Goal: Task Accomplishment & Management: Manage account settings

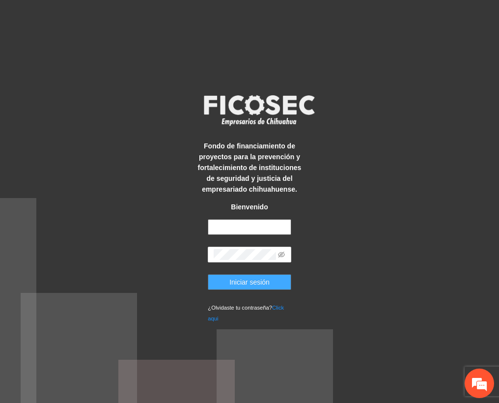
type input "**********"
click at [256, 285] on span "Iniciar sesión" at bounding box center [250, 282] width 40 height 11
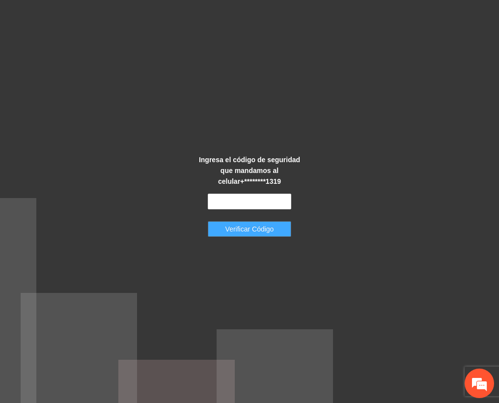
click at [269, 230] on span "Verificar Código" at bounding box center [250, 229] width 49 height 11
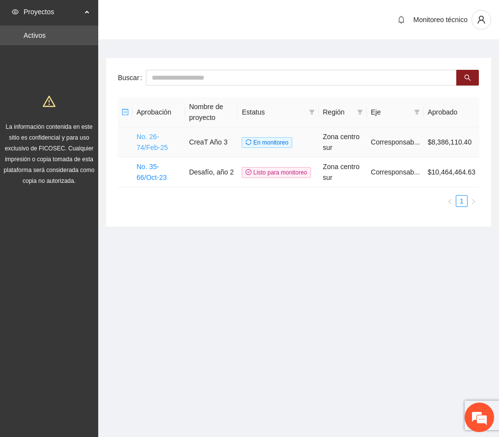
click at [150, 144] on link "No. 26-74/Feb-25" at bounding box center [152, 142] width 31 height 19
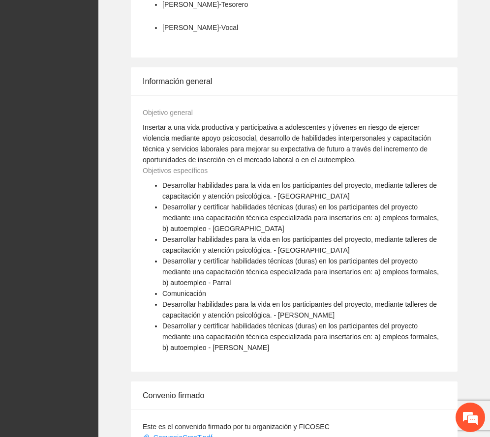
scroll to position [805, 0]
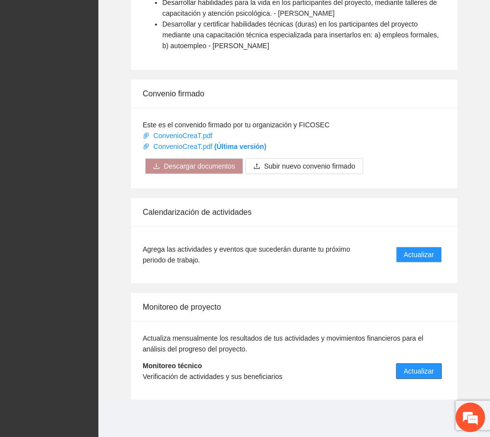
click at [431, 370] on span "Actualizar" at bounding box center [419, 371] width 30 height 11
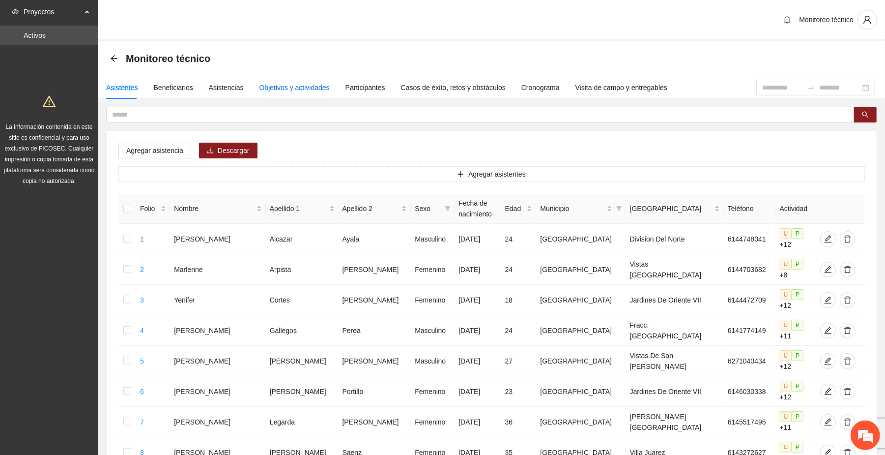
click at [313, 84] on div "Objetivos y actividades" at bounding box center [295, 87] width 70 height 11
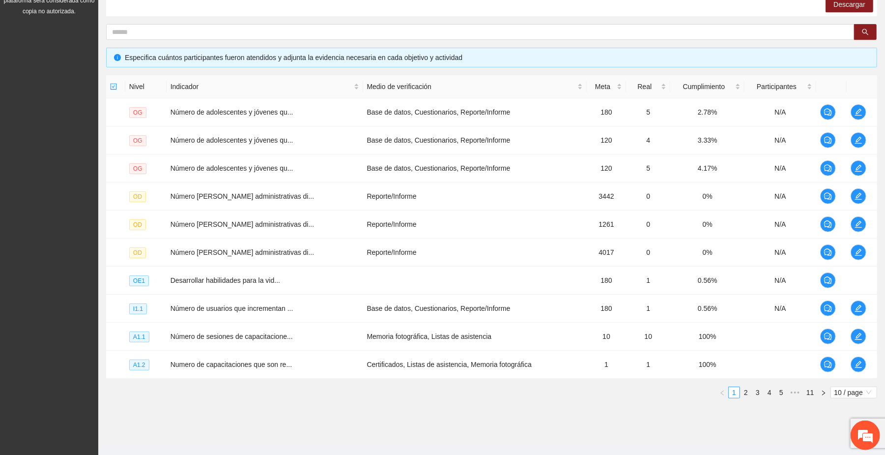
scroll to position [190, 0]
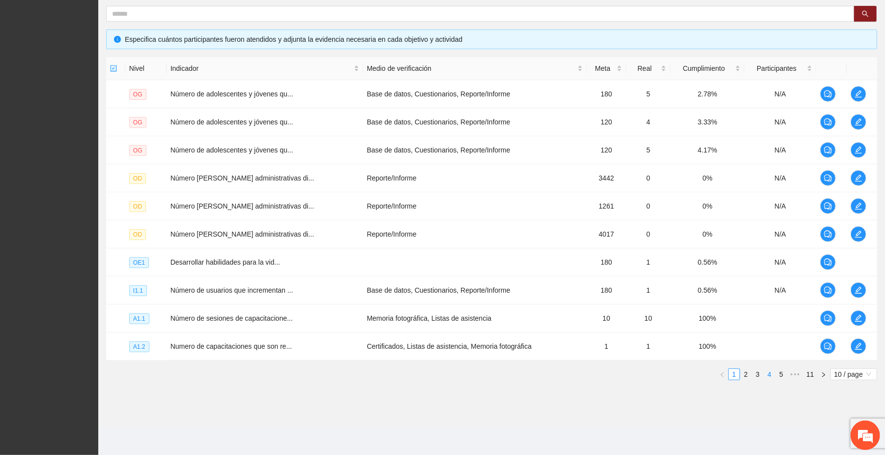
click at [499, 374] on link "4" at bounding box center [769, 374] width 11 height 11
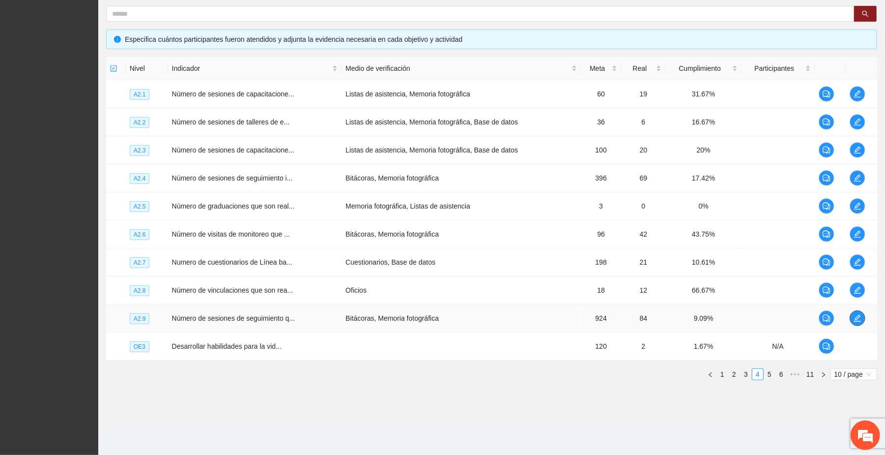
click at [499, 315] on icon "edit" at bounding box center [858, 318] width 8 height 8
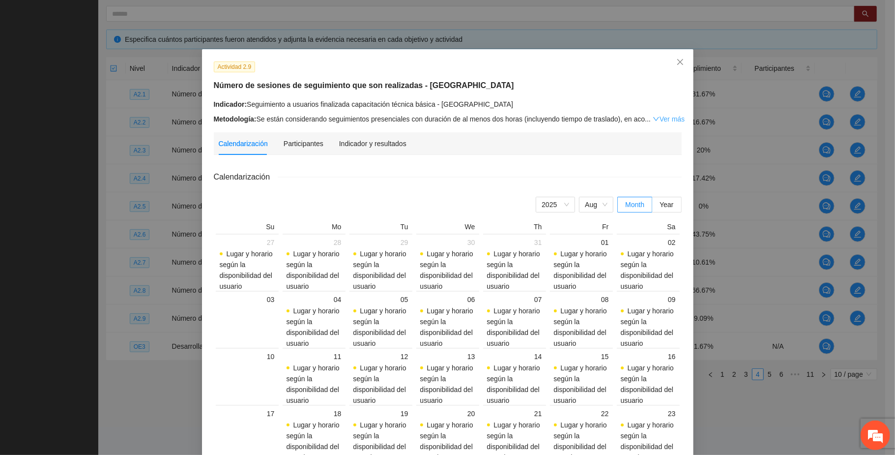
click at [499, 119] on link "Ver más" at bounding box center [669, 119] width 32 height 8
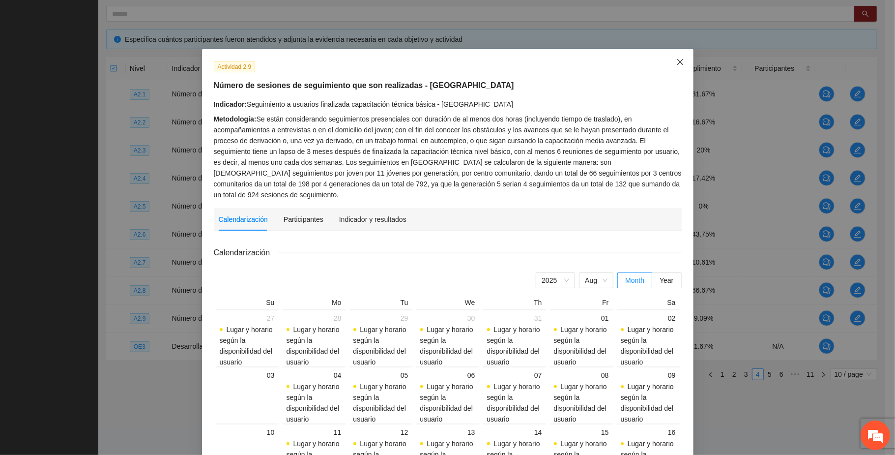
click at [499, 61] on span "Close" at bounding box center [680, 62] width 27 height 27
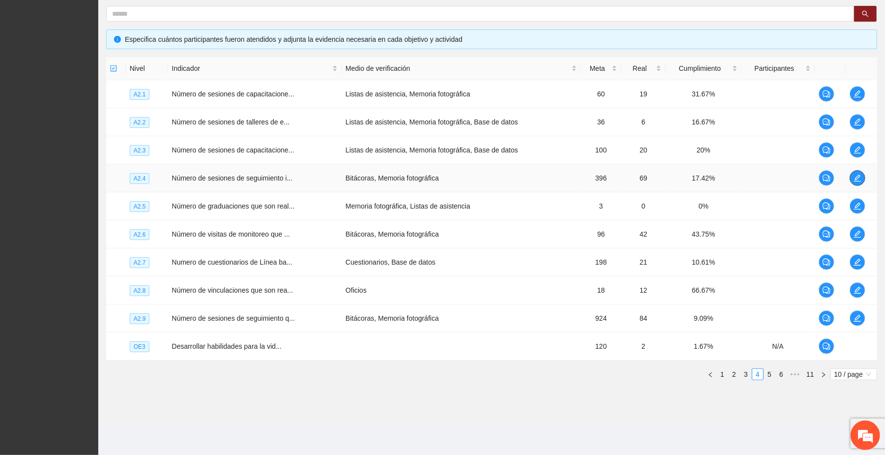
click at [499, 174] on icon "edit" at bounding box center [858, 178] width 8 height 8
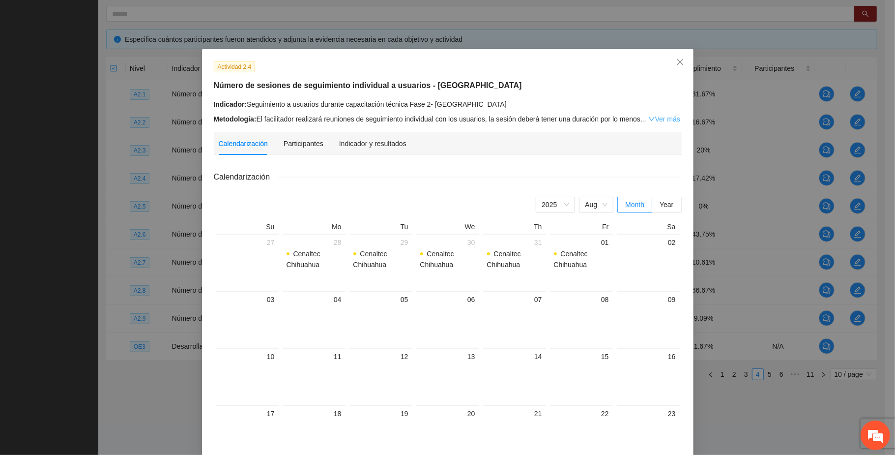
click at [499, 116] on link "Ver más" at bounding box center [664, 119] width 32 height 8
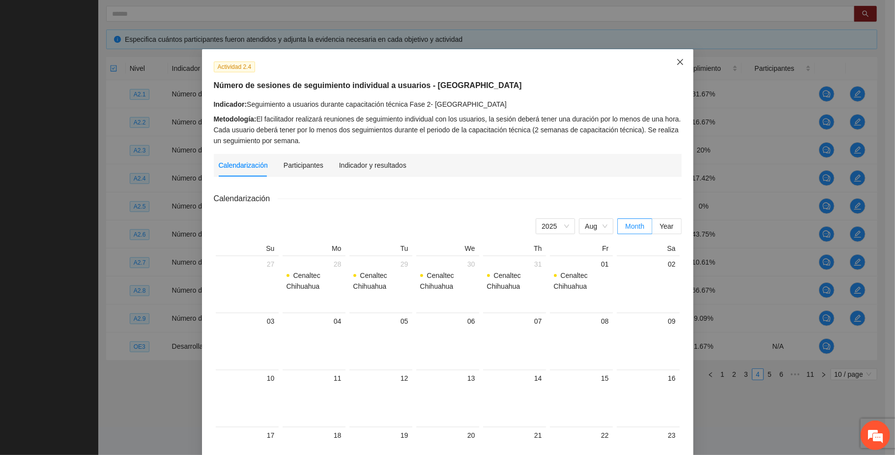
drag, startPoint x: 676, startPoint y: 60, endPoint x: 705, endPoint y: 39, distance: 35.2
click at [499, 59] on icon "close" at bounding box center [680, 62] width 8 height 8
